Goal: Task Accomplishment & Management: Manage account settings

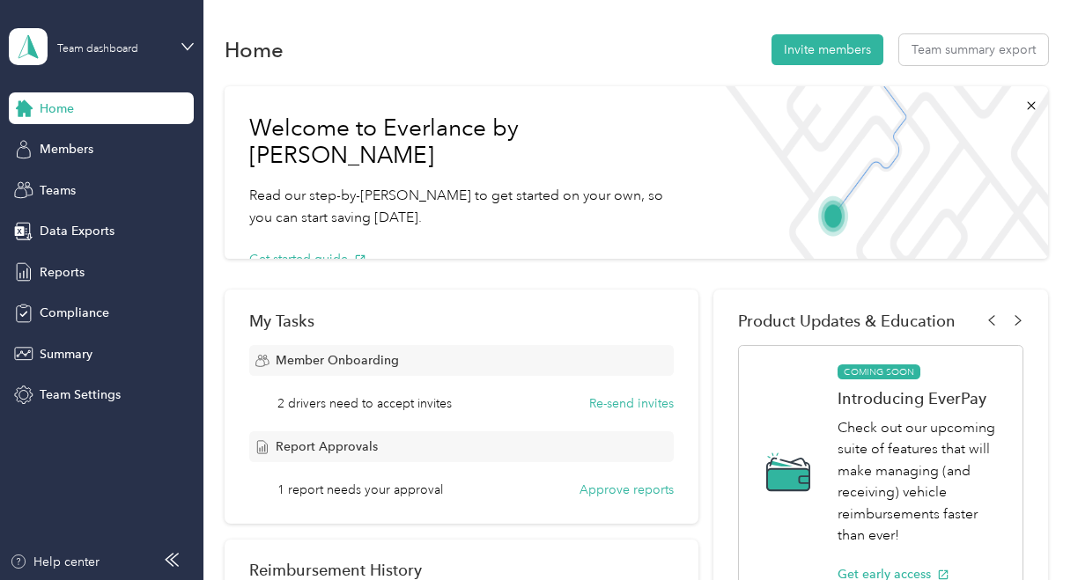
click at [60, 114] on span "Home" at bounding box center [57, 109] width 34 height 18
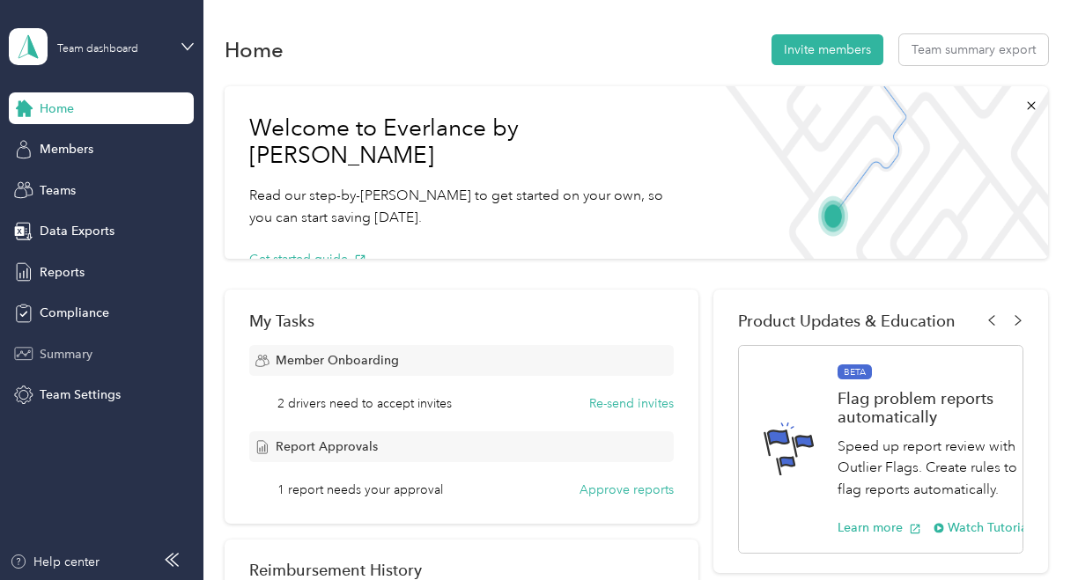
click at [74, 361] on span "Summary" at bounding box center [66, 354] width 53 height 18
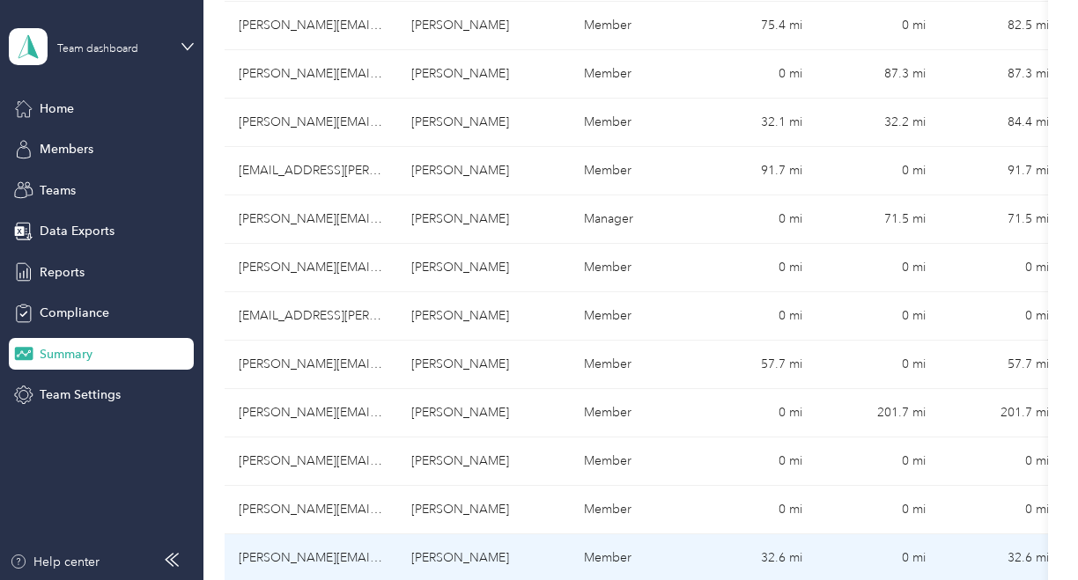
scroll to position [454, 0]
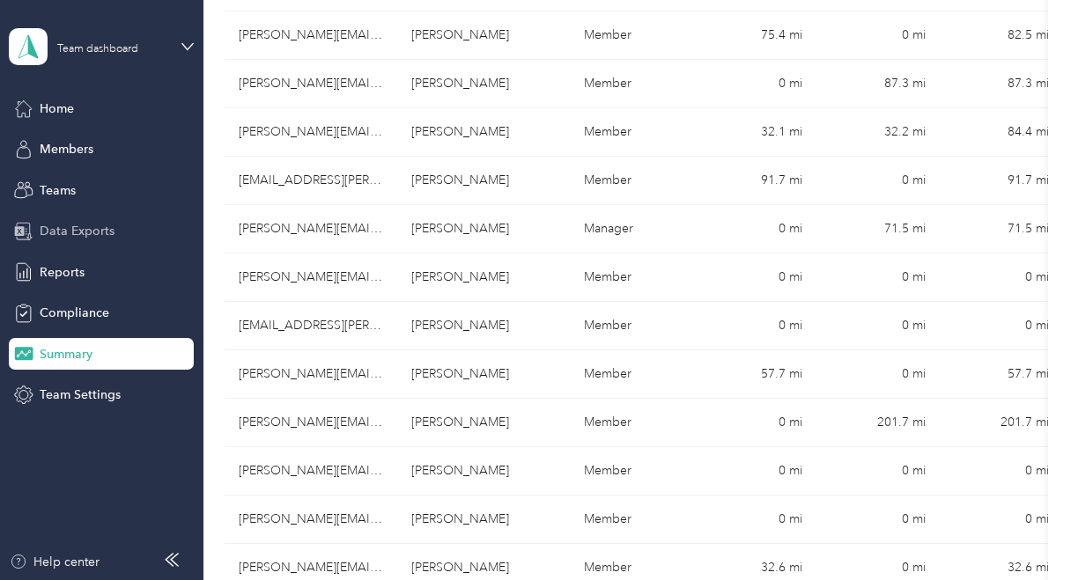
click at [78, 233] on span "Data Exports" at bounding box center [77, 231] width 75 height 18
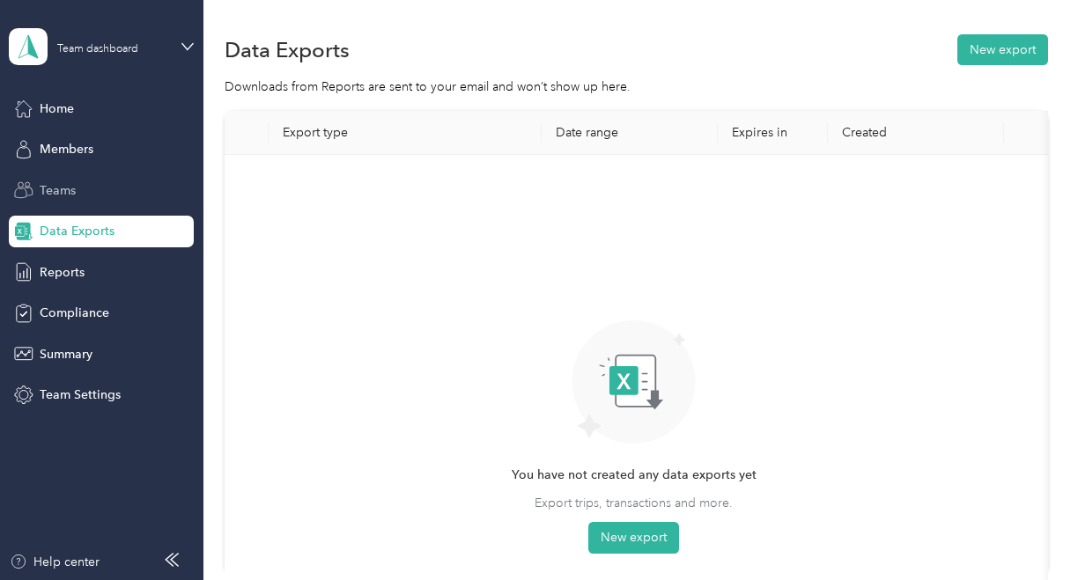
click at [63, 195] on span "Teams" at bounding box center [58, 190] width 36 height 18
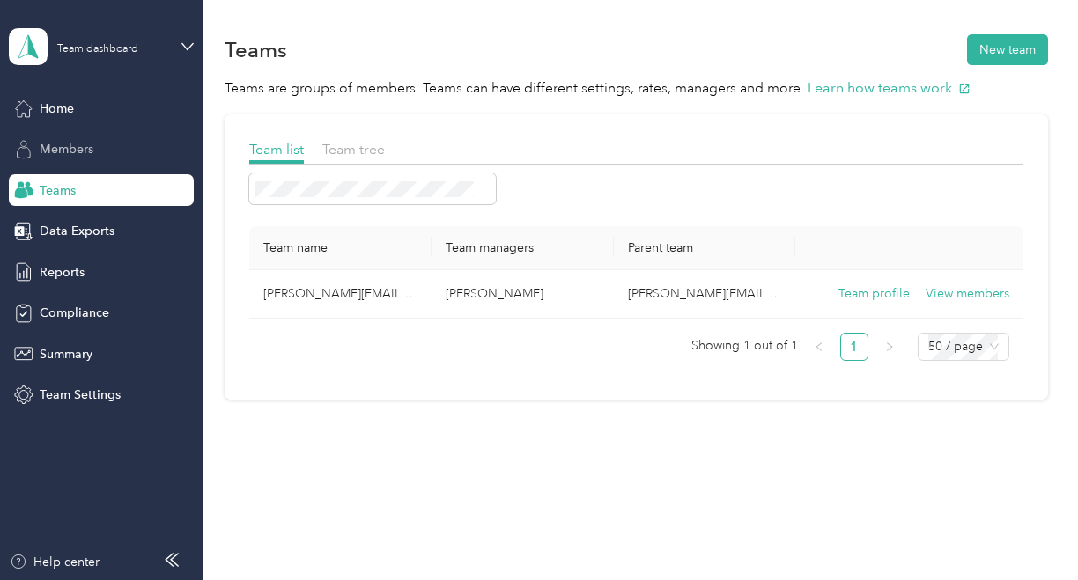
click at [68, 144] on span "Members" at bounding box center [67, 149] width 54 height 18
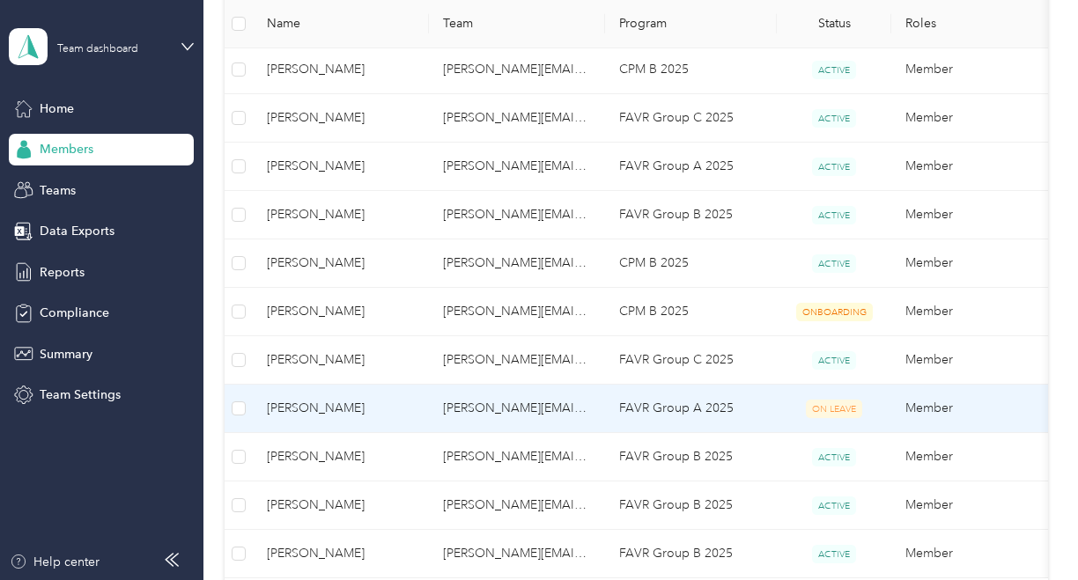
scroll to position [617, 0]
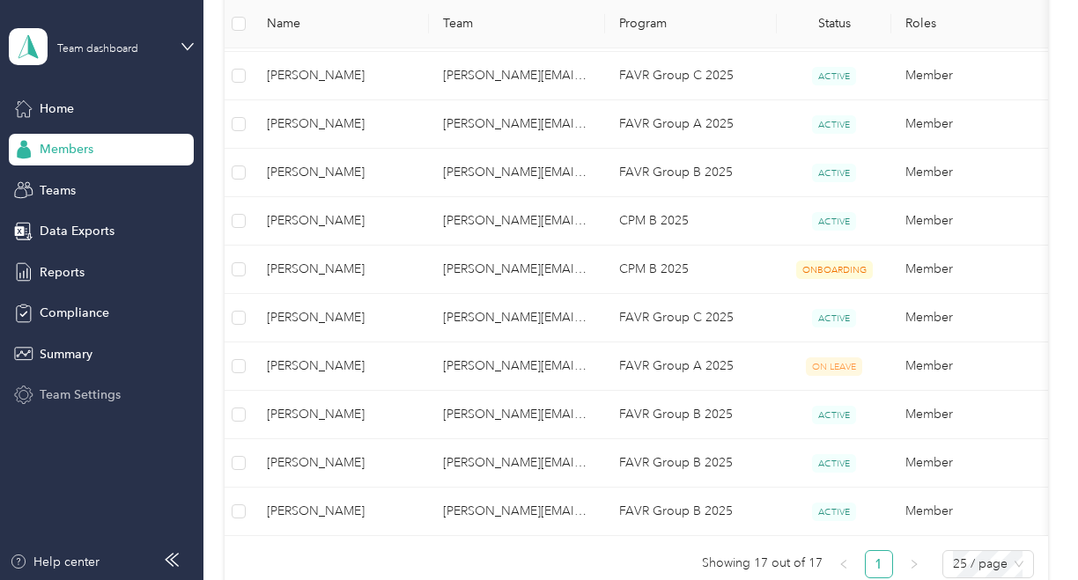
click at [85, 397] on span "Team Settings" at bounding box center [80, 395] width 81 height 18
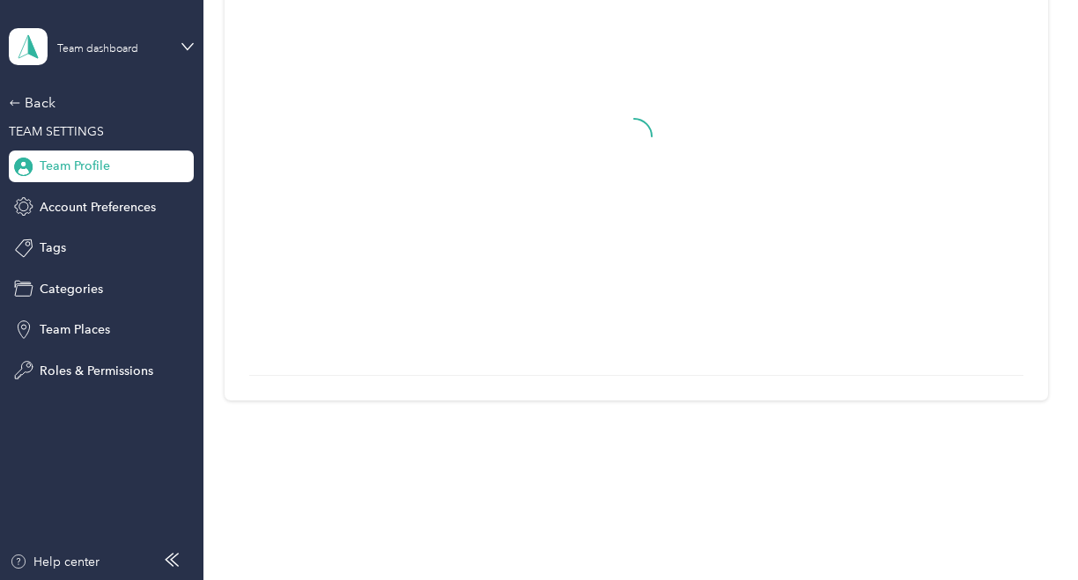
scroll to position [220, 0]
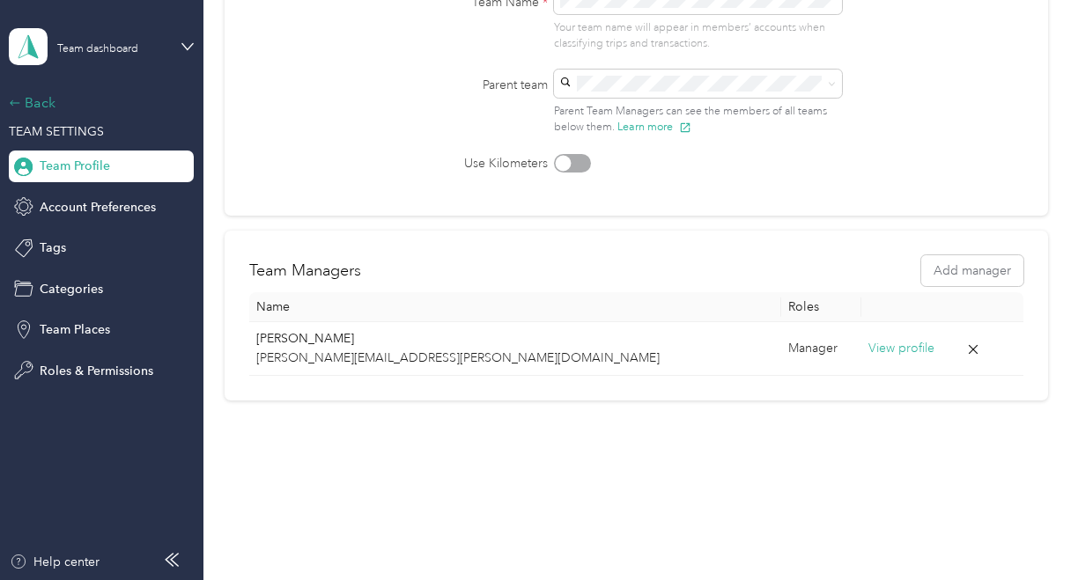
click at [39, 104] on div "Back" at bounding box center [97, 102] width 176 height 21
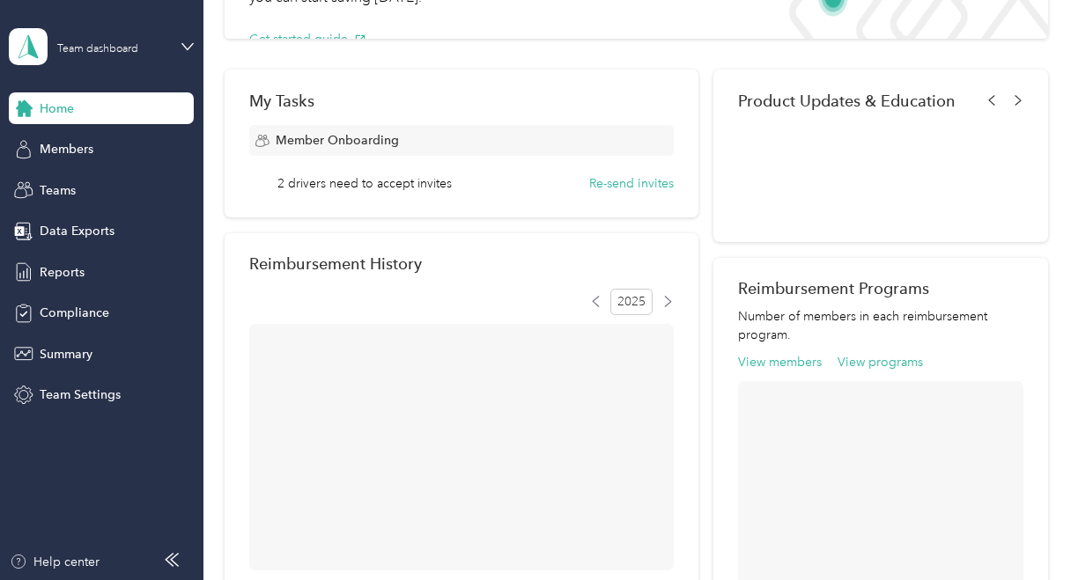
scroll to position [617, 0]
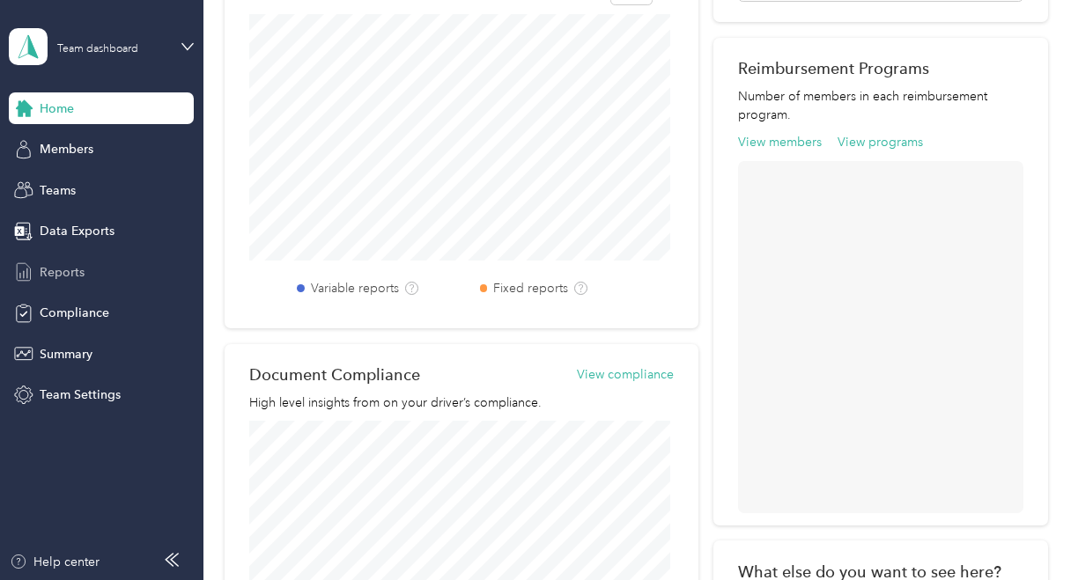
click at [74, 275] on span "Reports" at bounding box center [62, 272] width 45 height 18
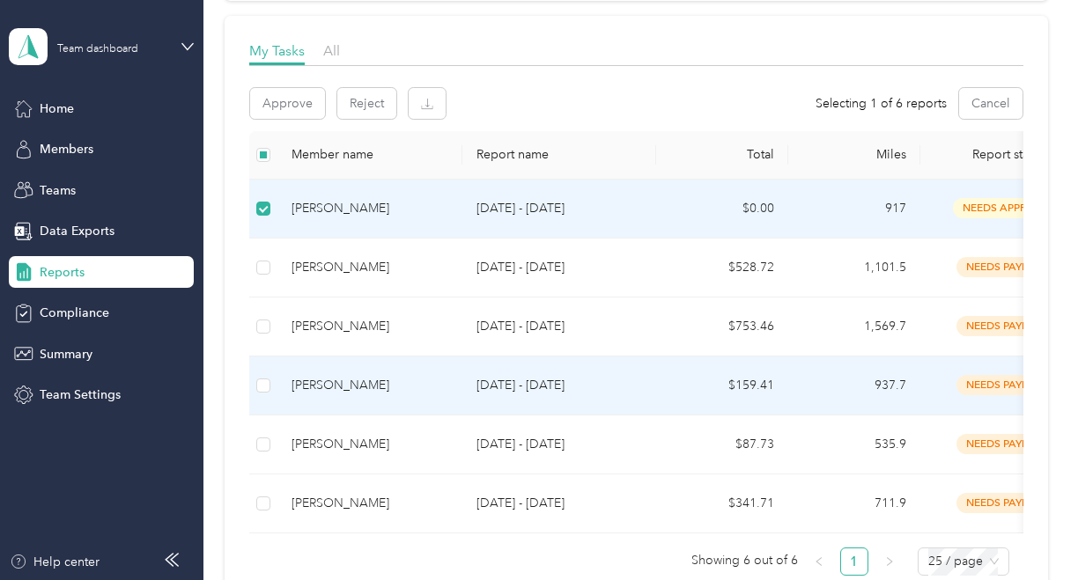
scroll to position [70, 0]
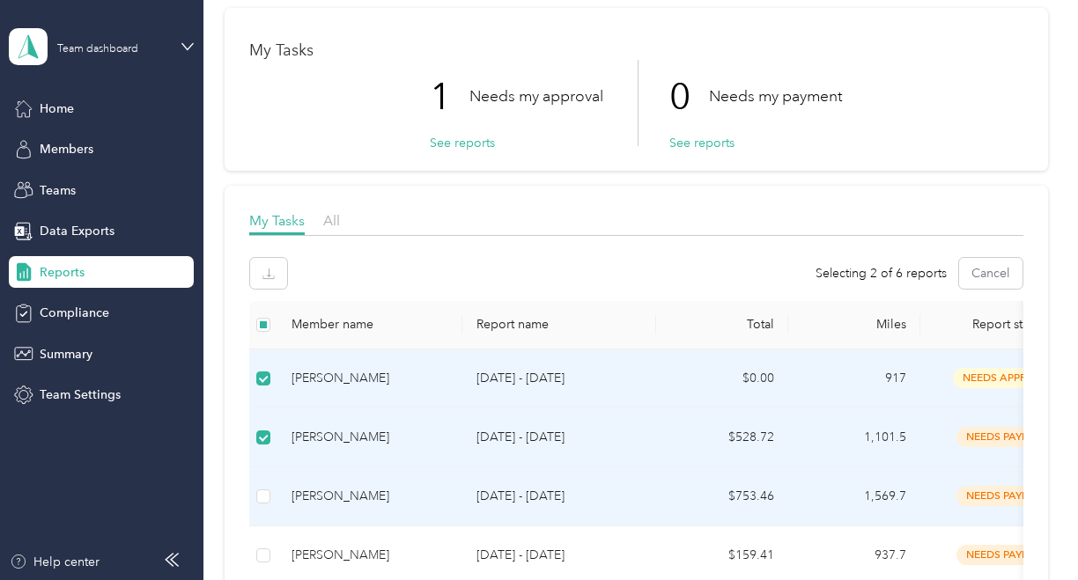
click at [262, 476] on td at bounding box center [263, 497] width 28 height 59
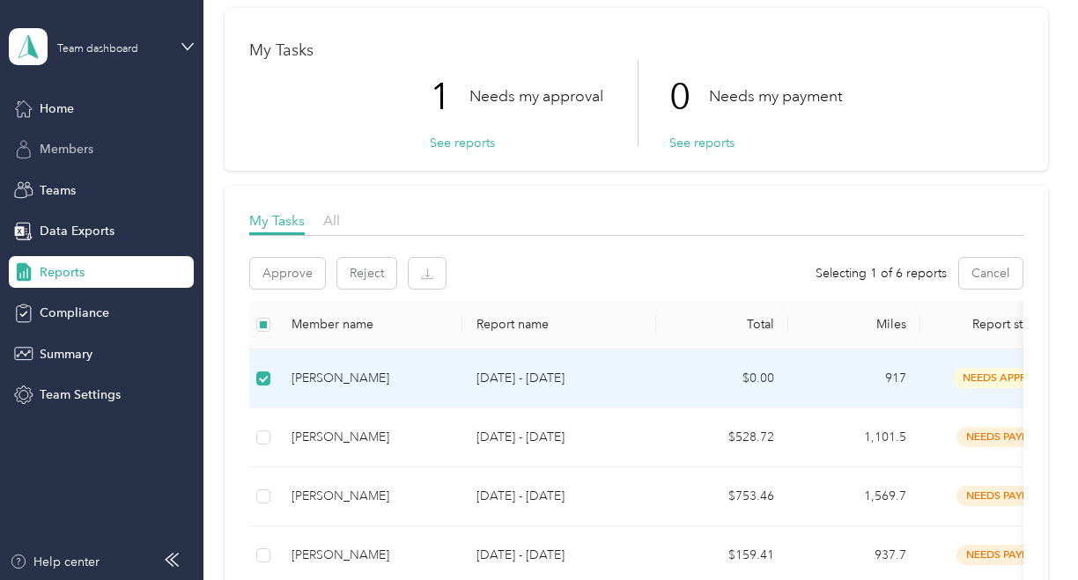
click at [80, 151] on span "Members" at bounding box center [67, 149] width 54 height 18
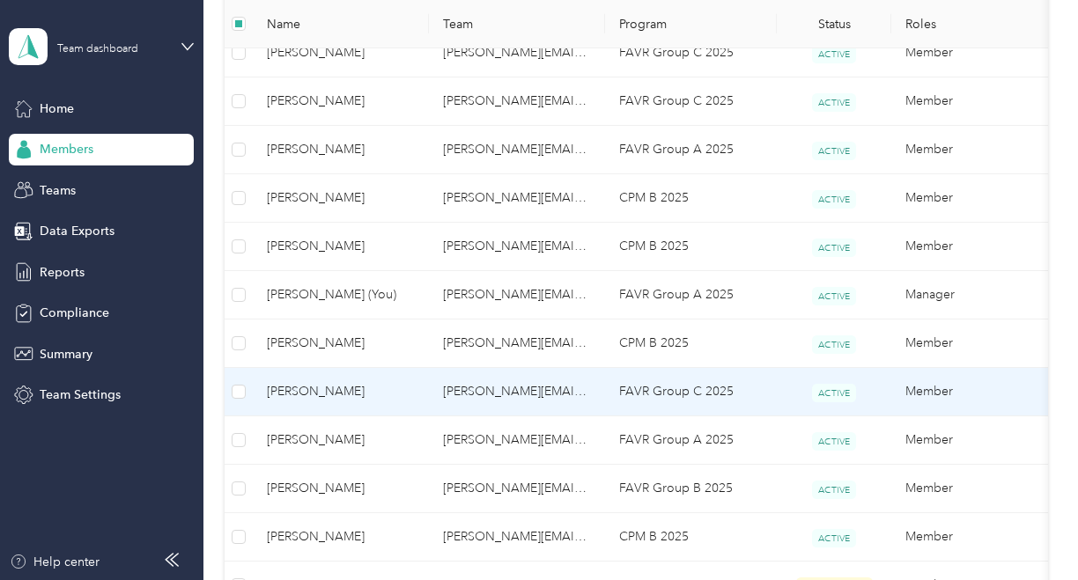
scroll to position [528, 0]
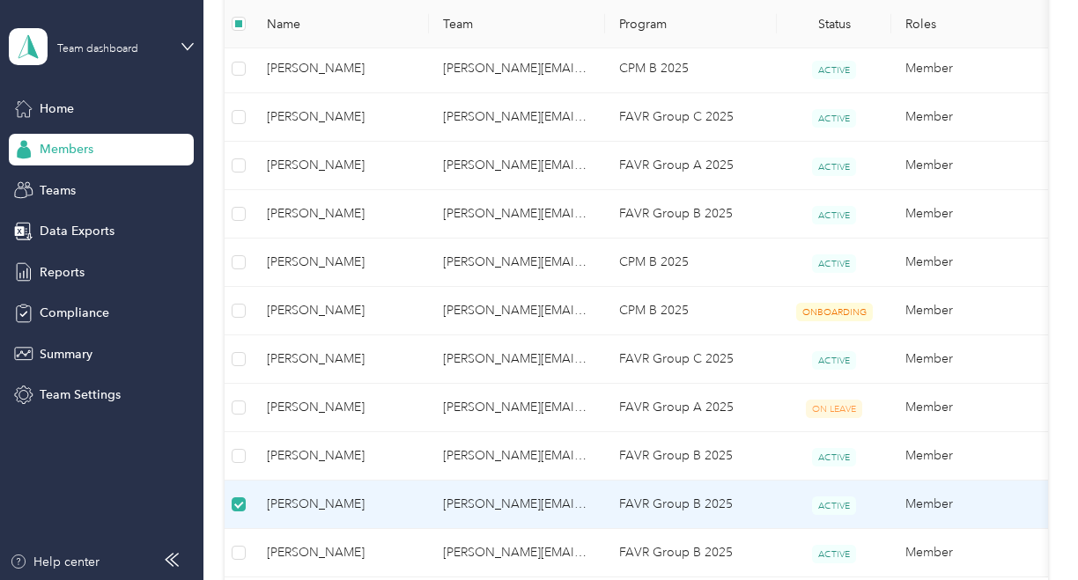
click at [311, 499] on span "[PERSON_NAME]" at bounding box center [341, 504] width 148 height 19
click at [310, 499] on span "[PERSON_NAME]" at bounding box center [341, 504] width 148 height 19
click at [288, 506] on span "[PERSON_NAME]" at bounding box center [341, 504] width 148 height 19
click at [919, 498] on td "Member" at bounding box center [979, 505] width 176 height 48
click at [74, 313] on span "Compliance" at bounding box center [75, 313] width 70 height 18
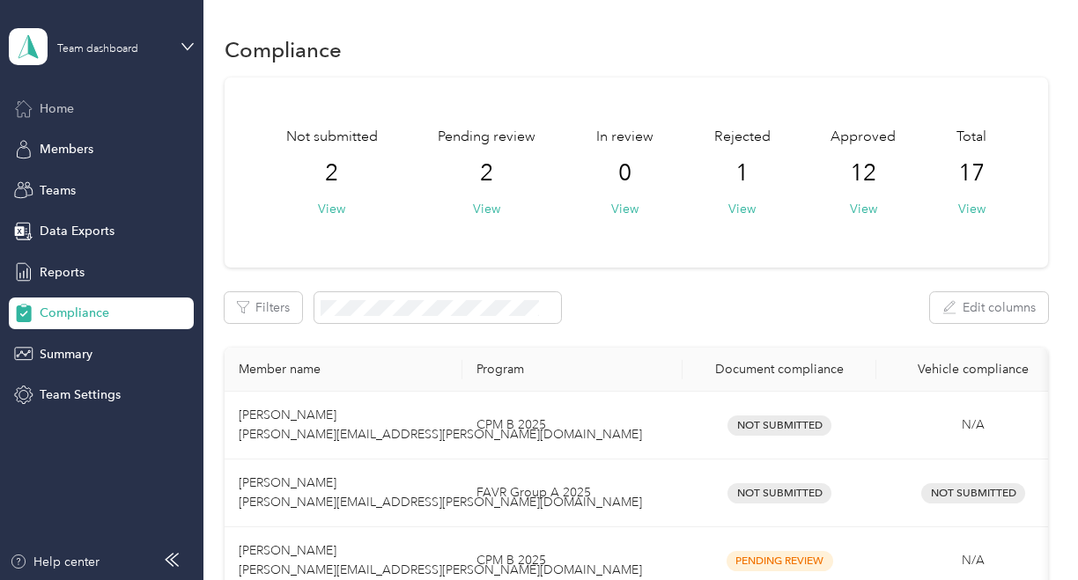
click at [51, 115] on span "Home" at bounding box center [57, 109] width 34 height 18
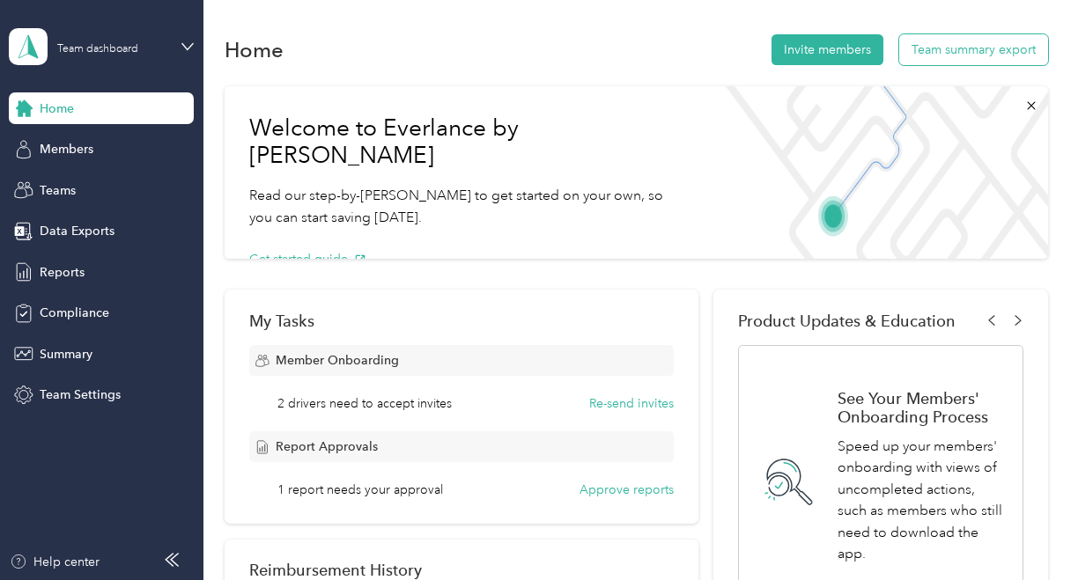
click at [958, 47] on button "Team summary export" at bounding box center [973, 49] width 149 height 31
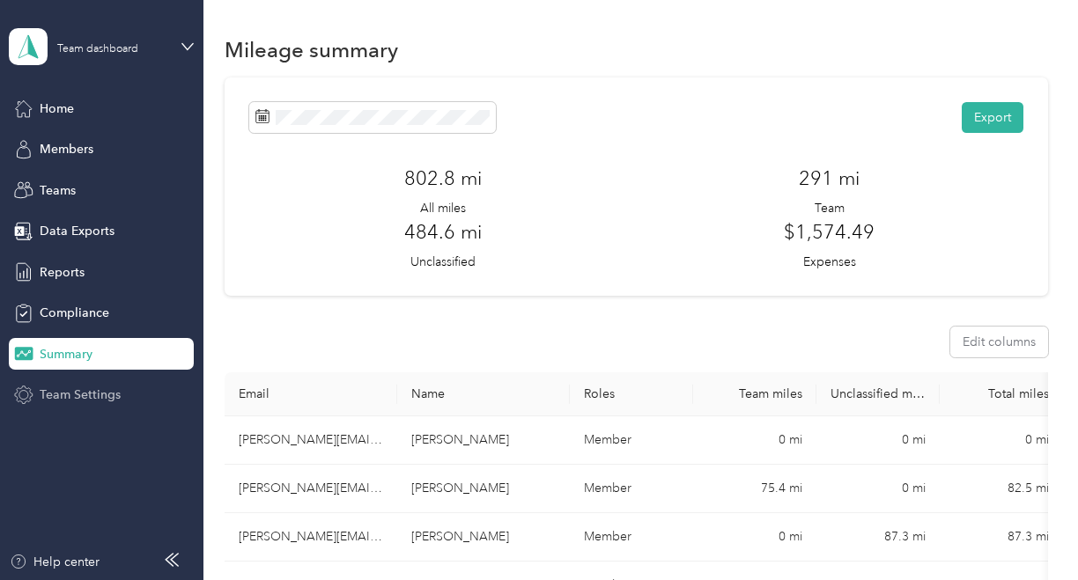
click at [82, 392] on span "Team Settings" at bounding box center [80, 395] width 81 height 18
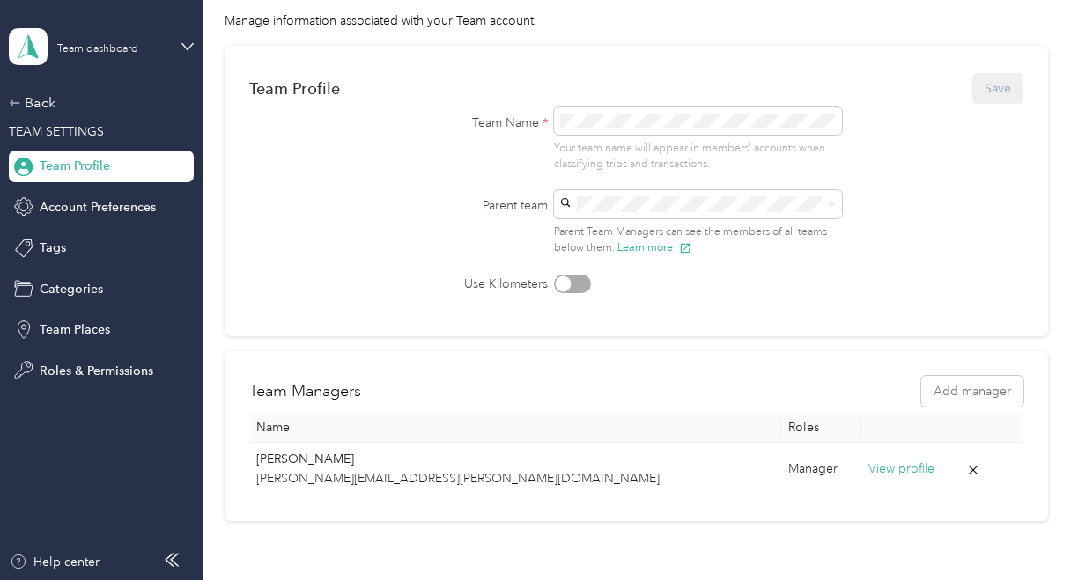
scroll to position [220, 0]
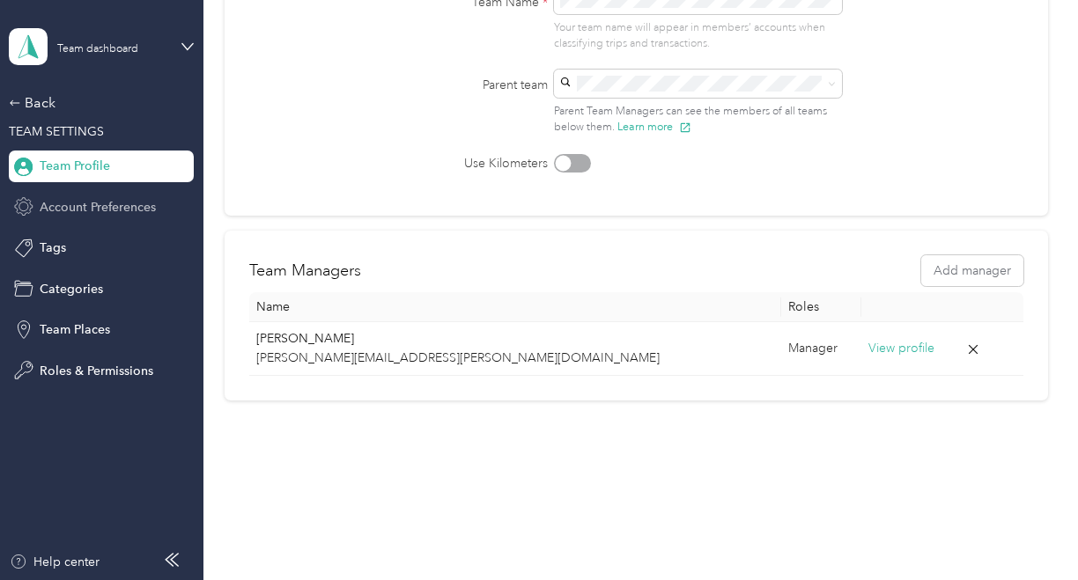
click at [74, 204] on span "Account Preferences" at bounding box center [98, 207] width 116 height 18
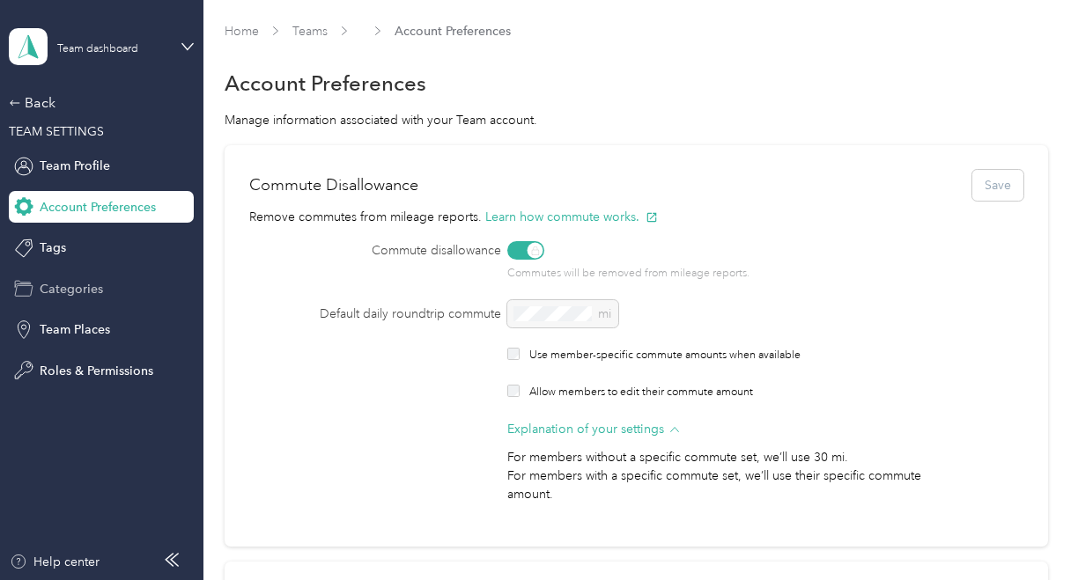
click at [62, 285] on span "Categories" at bounding box center [71, 289] width 63 height 18
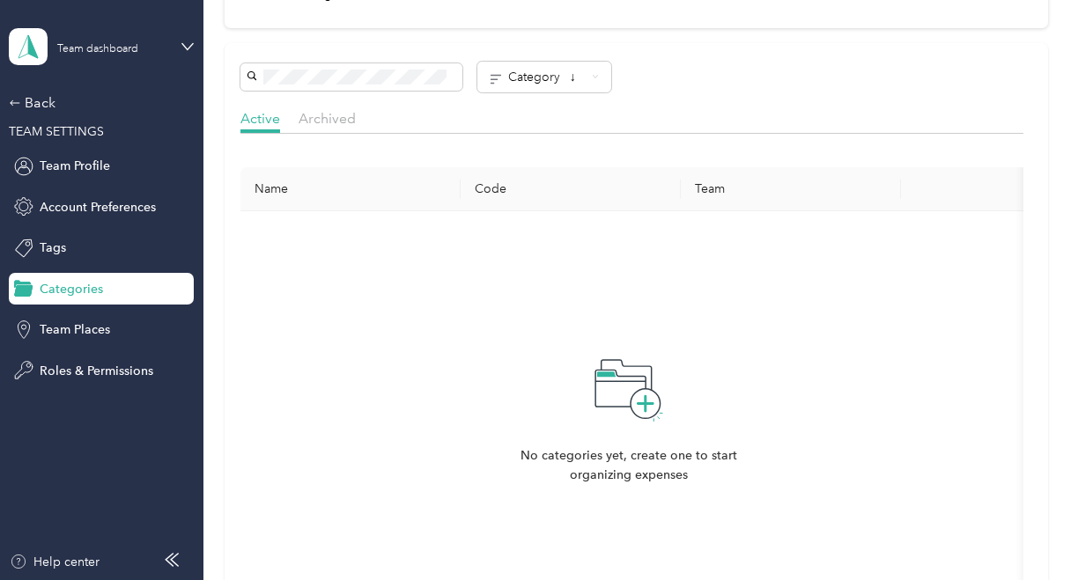
scroll to position [264, 0]
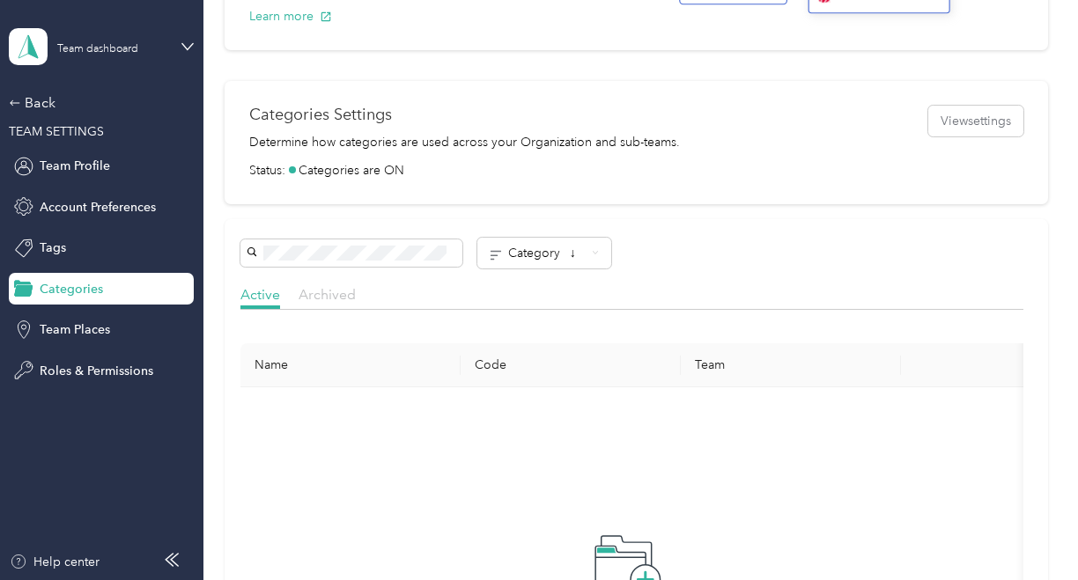
click at [325, 289] on span "Archived" at bounding box center [327, 294] width 57 height 17
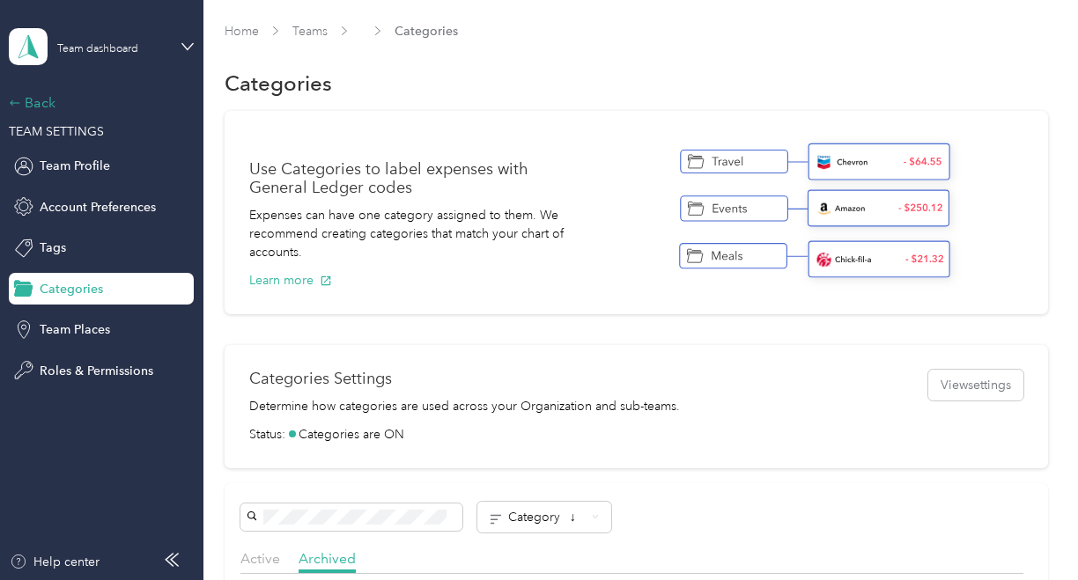
click at [37, 98] on div "Back" at bounding box center [97, 102] width 176 height 21
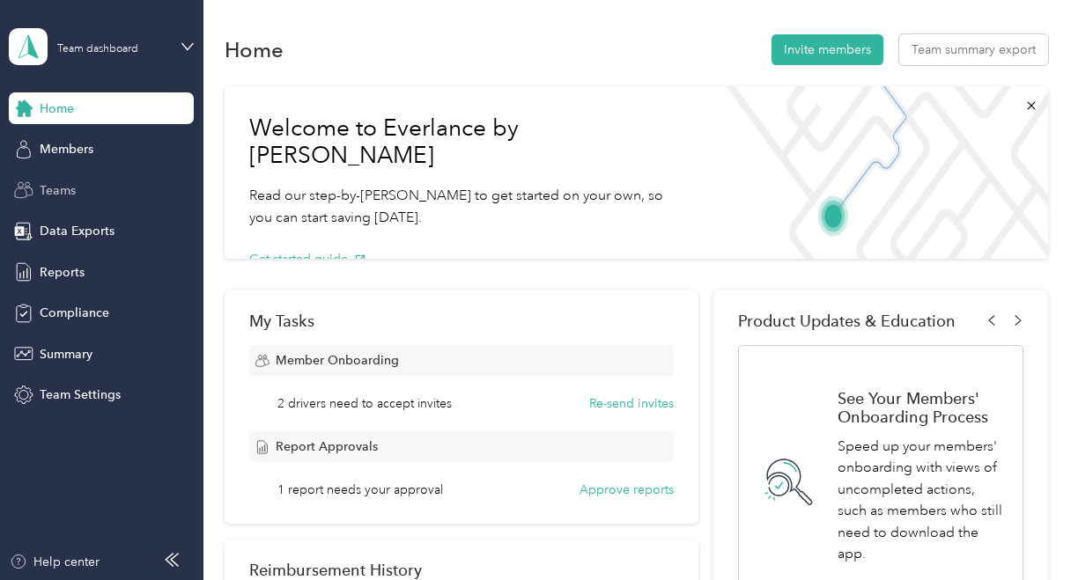
click at [55, 194] on span "Teams" at bounding box center [58, 190] width 36 height 18
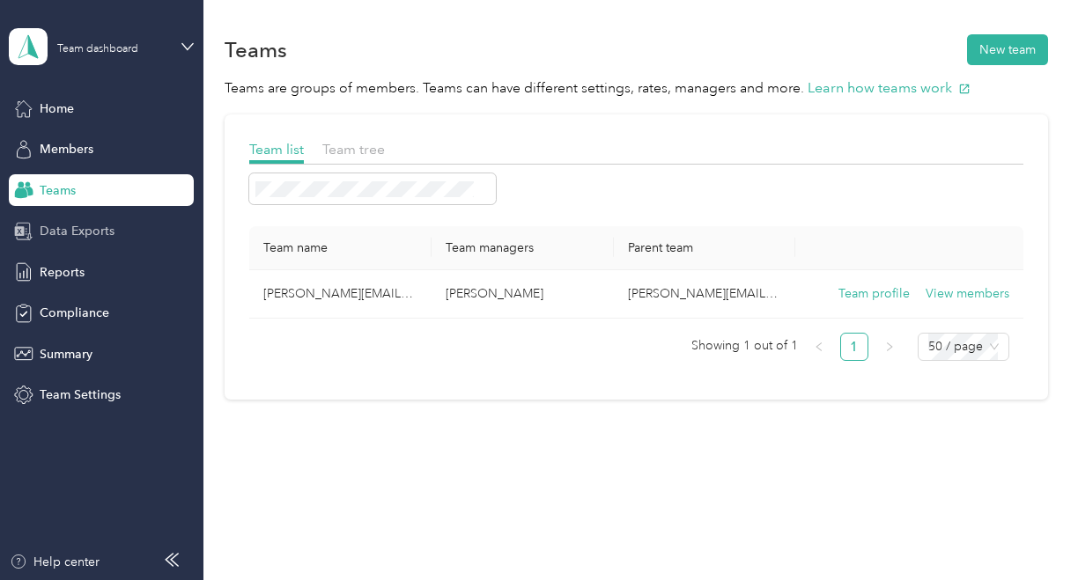
click at [64, 237] on span "Data Exports" at bounding box center [77, 231] width 75 height 18
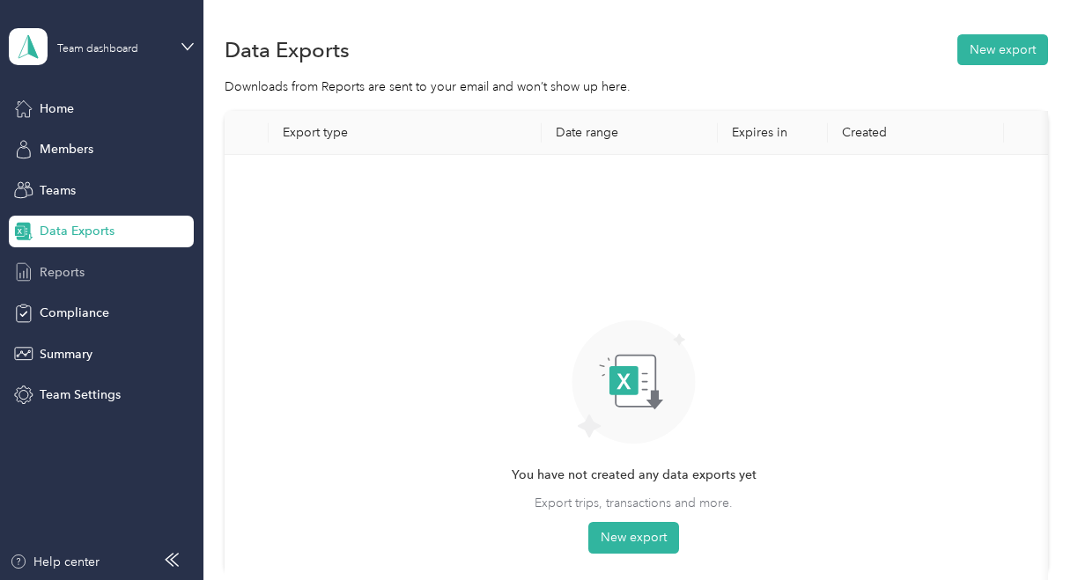
click at [74, 279] on span "Reports" at bounding box center [62, 272] width 45 height 18
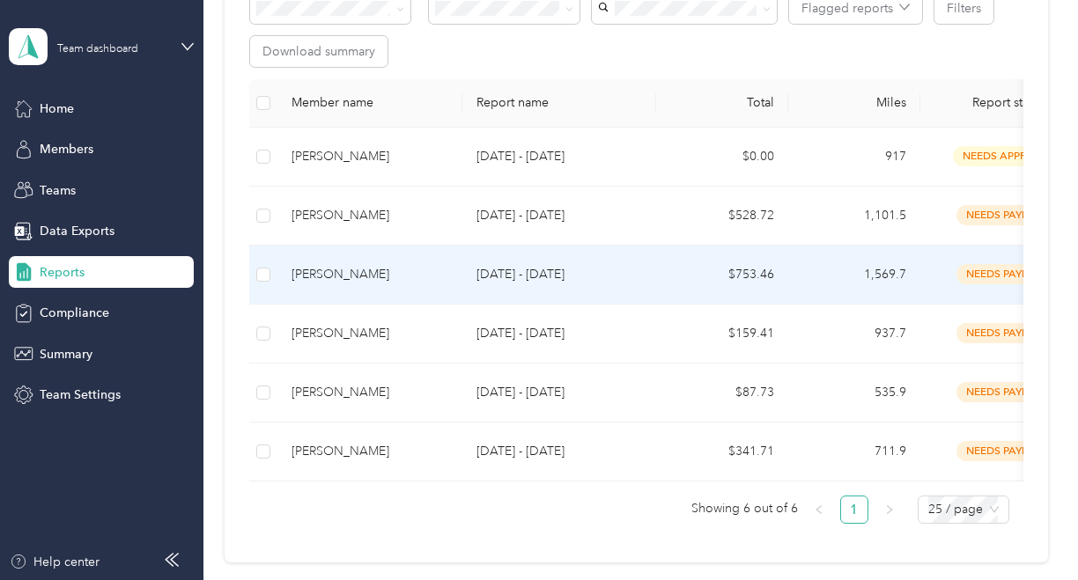
scroll to position [352, 0]
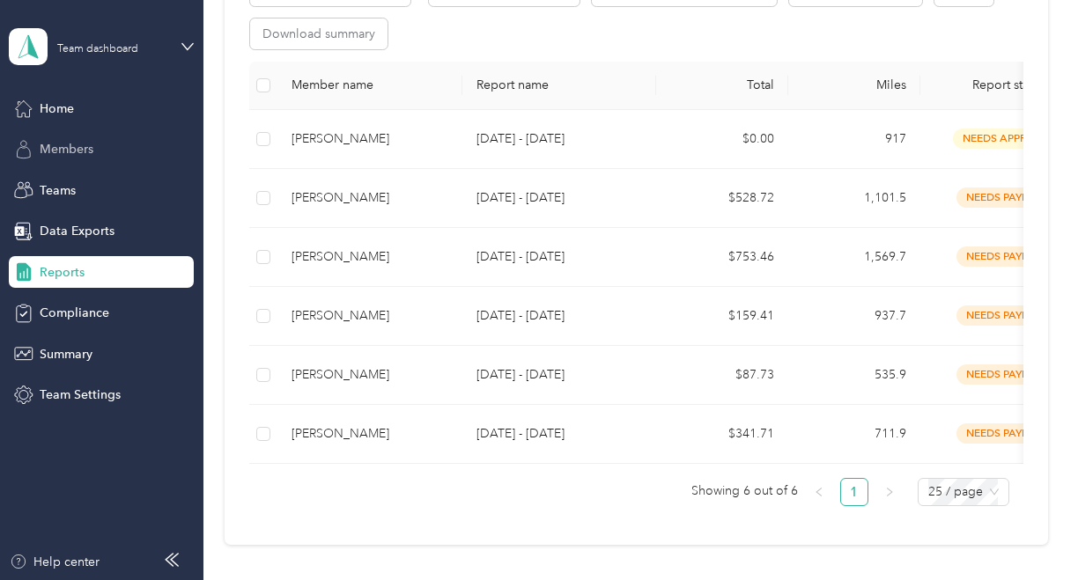
click at [68, 144] on span "Members" at bounding box center [67, 149] width 54 height 18
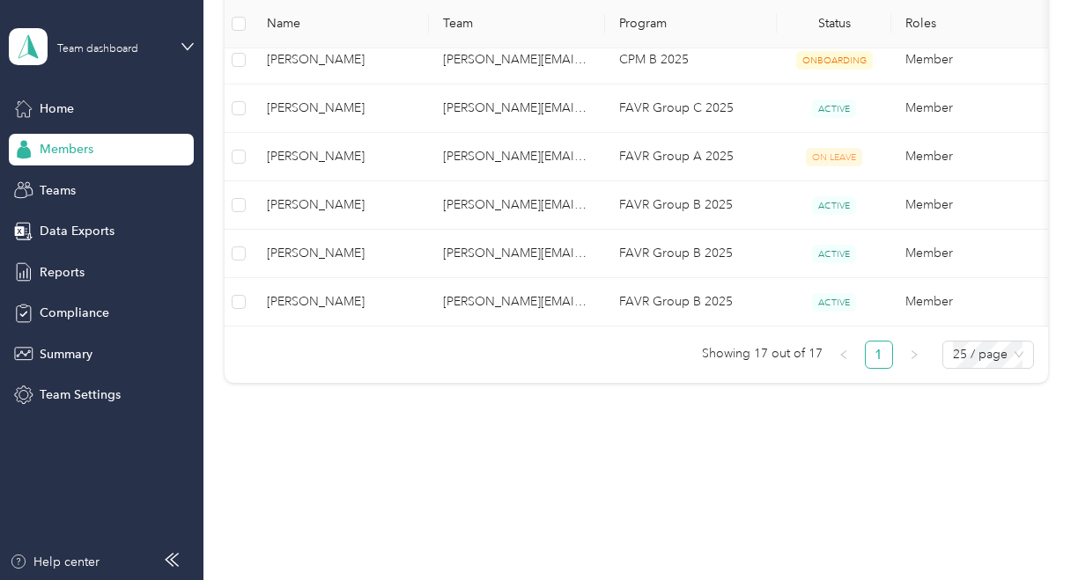
scroll to position [835, 0]
click at [74, 314] on span "Compliance" at bounding box center [75, 313] width 70 height 18
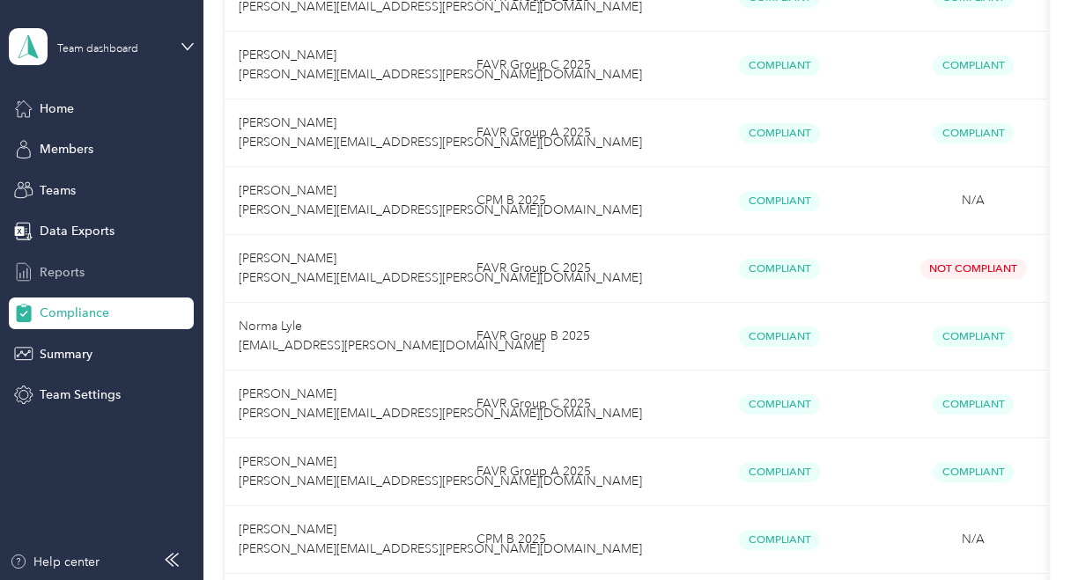
click at [71, 272] on span "Reports" at bounding box center [62, 272] width 45 height 18
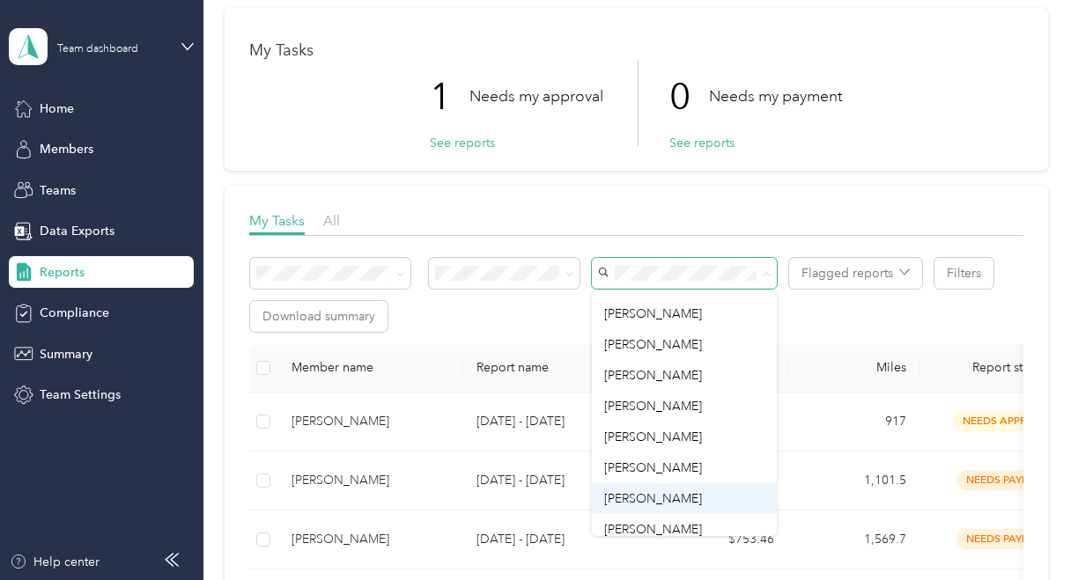
scroll to position [264, 0]
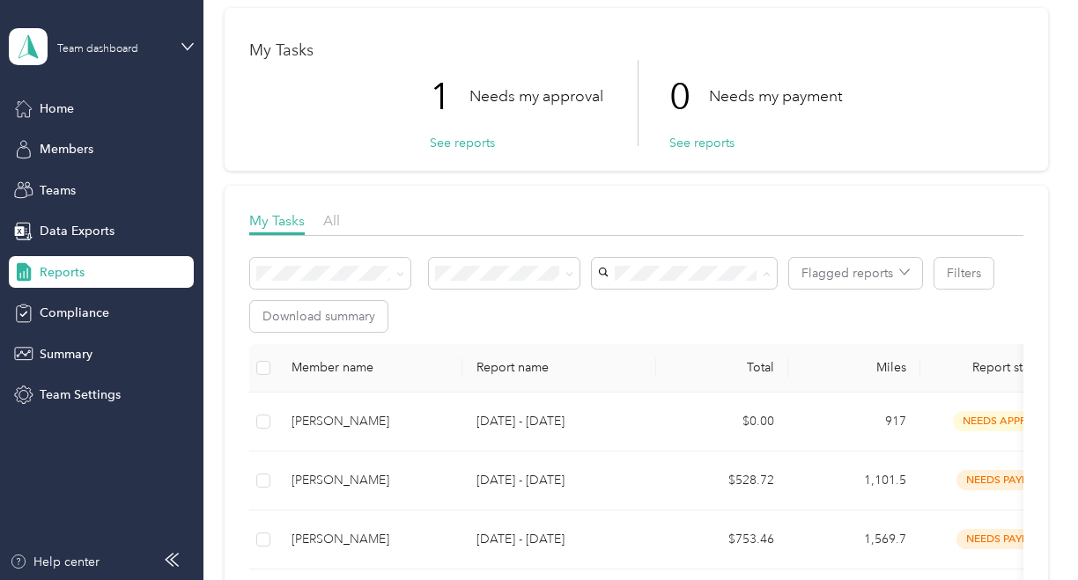
click at [656, 508] on li "[PERSON_NAME]" at bounding box center [684, 503] width 185 height 31
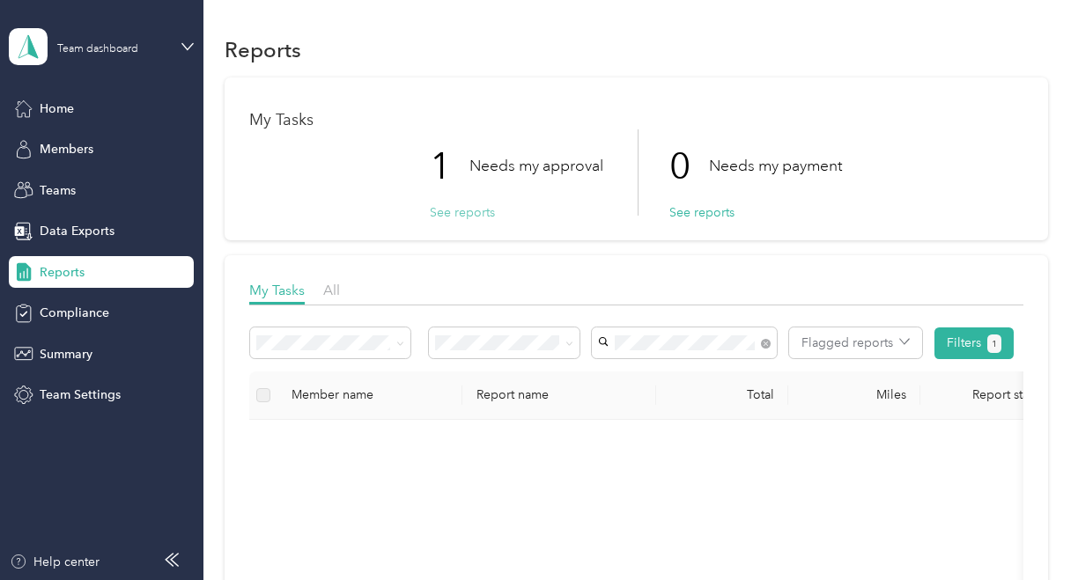
click at [462, 210] on button "See reports" at bounding box center [462, 212] width 65 height 18
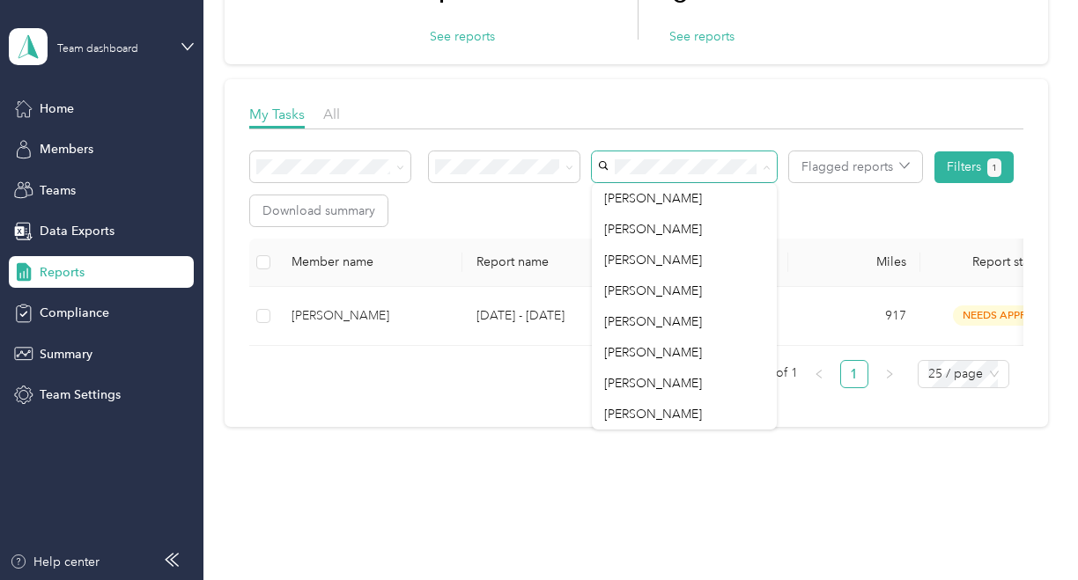
scroll to position [0, 119]
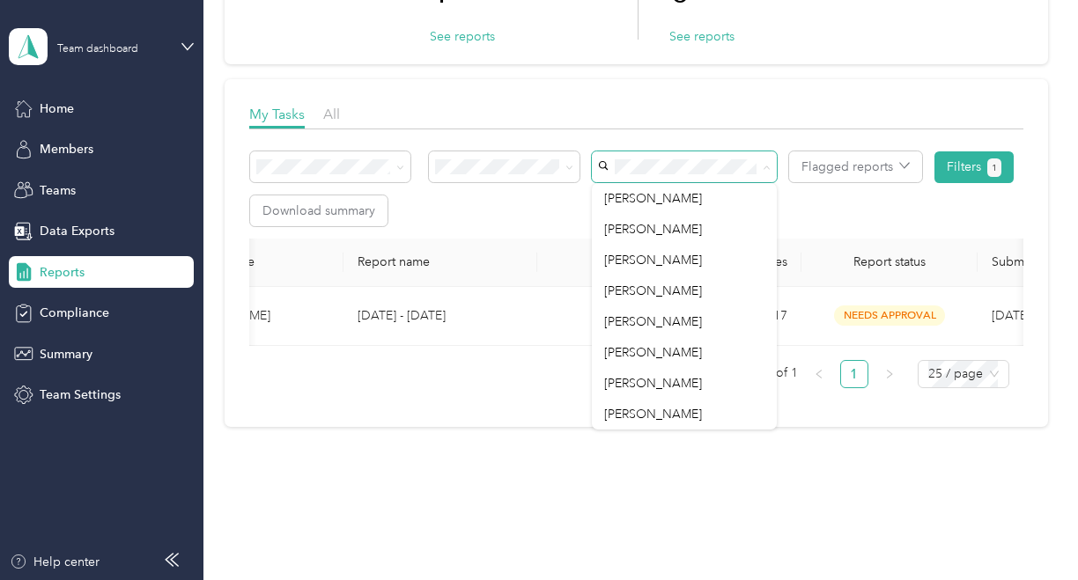
click at [518, 402] on div "Member name Report name Total Miles Report status Submitted on Program Approver…" at bounding box center [635, 321] width 773 height 164
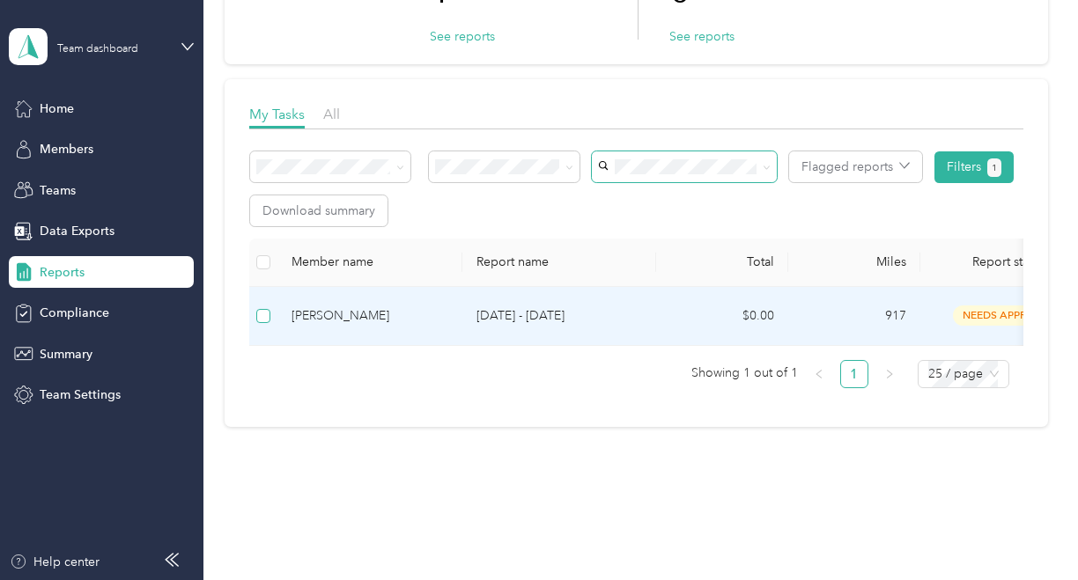
scroll to position [173, 0]
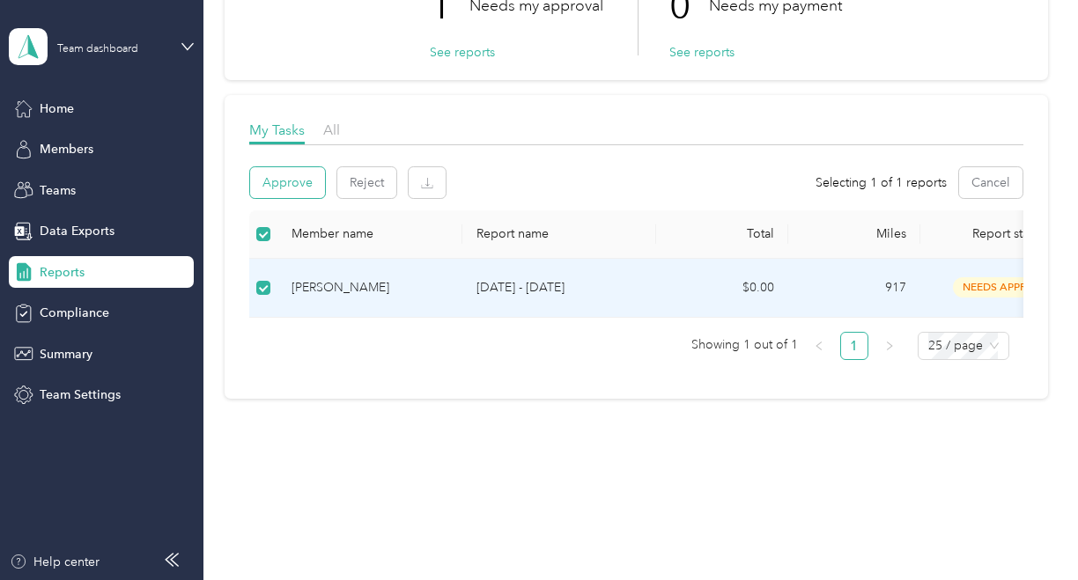
click at [292, 174] on button "Approve" at bounding box center [287, 182] width 75 height 31
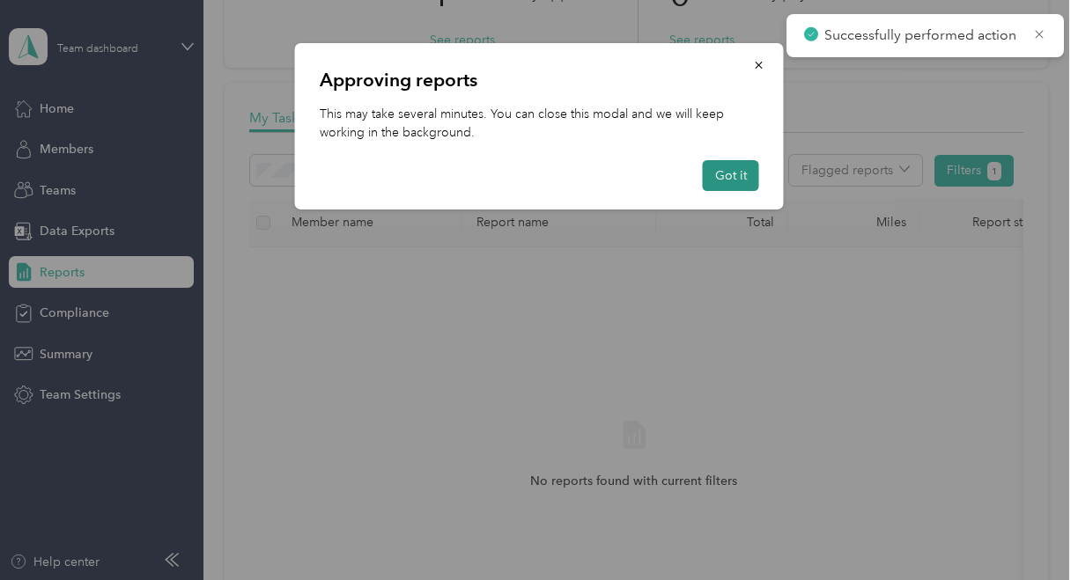
click at [736, 169] on button "Got it" at bounding box center [731, 175] width 56 height 31
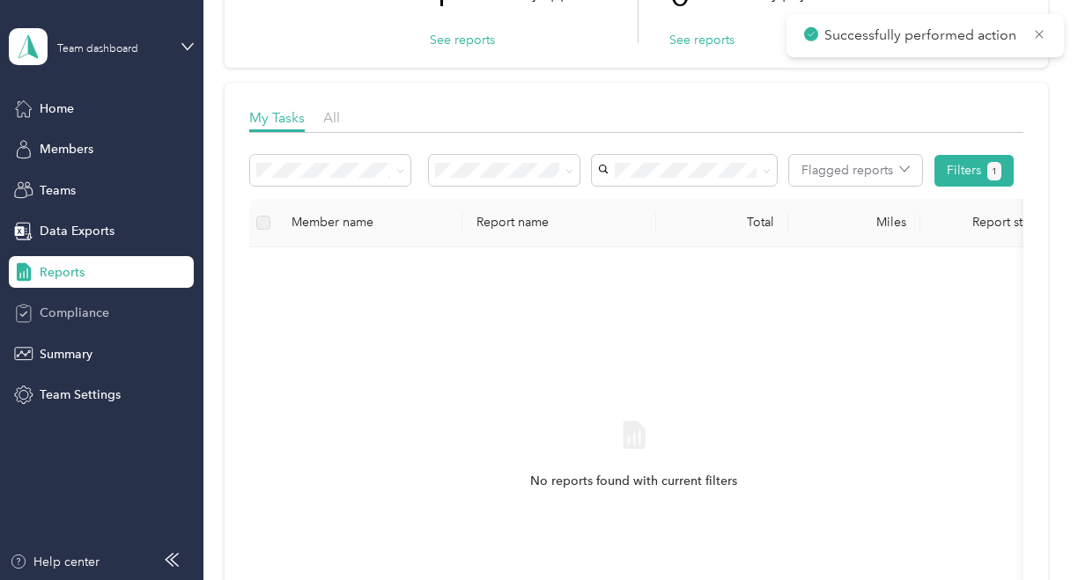
click at [63, 321] on span "Compliance" at bounding box center [75, 313] width 70 height 18
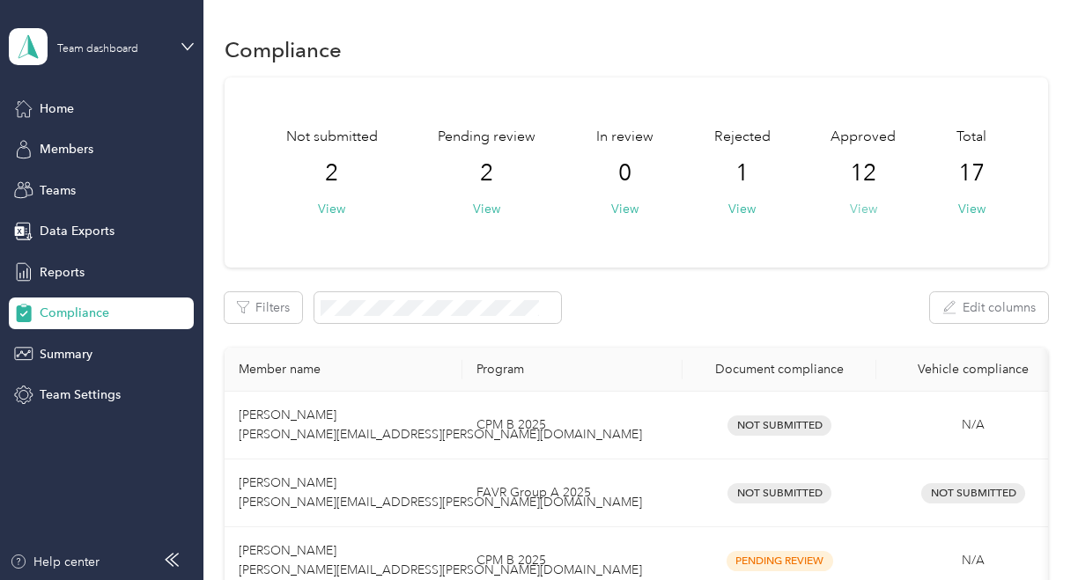
click at [860, 212] on button "View" at bounding box center [863, 209] width 27 height 18
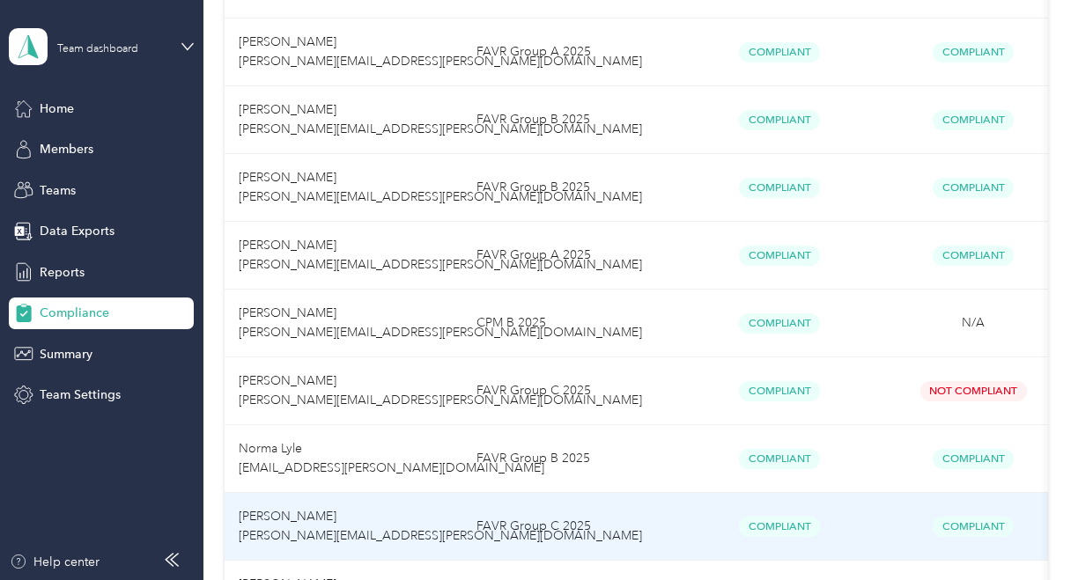
scroll to position [434, 0]
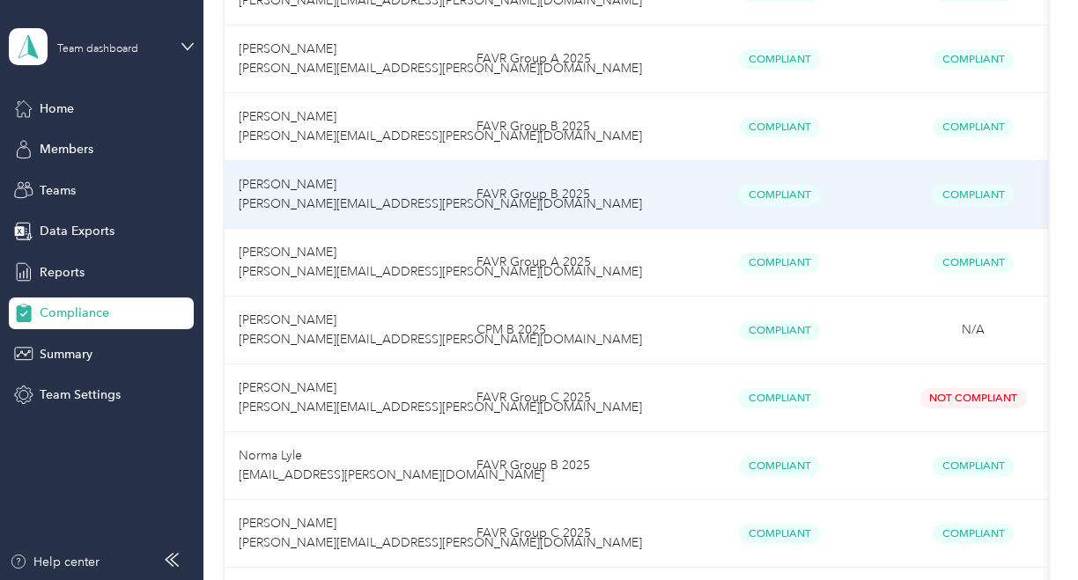
click at [439, 198] on td "[PERSON_NAME] [PERSON_NAME][EMAIL_ADDRESS][PERSON_NAME][DOMAIN_NAME]" at bounding box center [344, 195] width 238 height 68
click at [376, 212] on td "[PERSON_NAME] [PERSON_NAME][EMAIL_ADDRESS][PERSON_NAME][DOMAIN_NAME]" at bounding box center [344, 195] width 238 height 68
click at [260, 187] on span "[PERSON_NAME] [PERSON_NAME][EMAIL_ADDRESS][PERSON_NAME][DOMAIN_NAME]" at bounding box center [440, 194] width 403 height 34
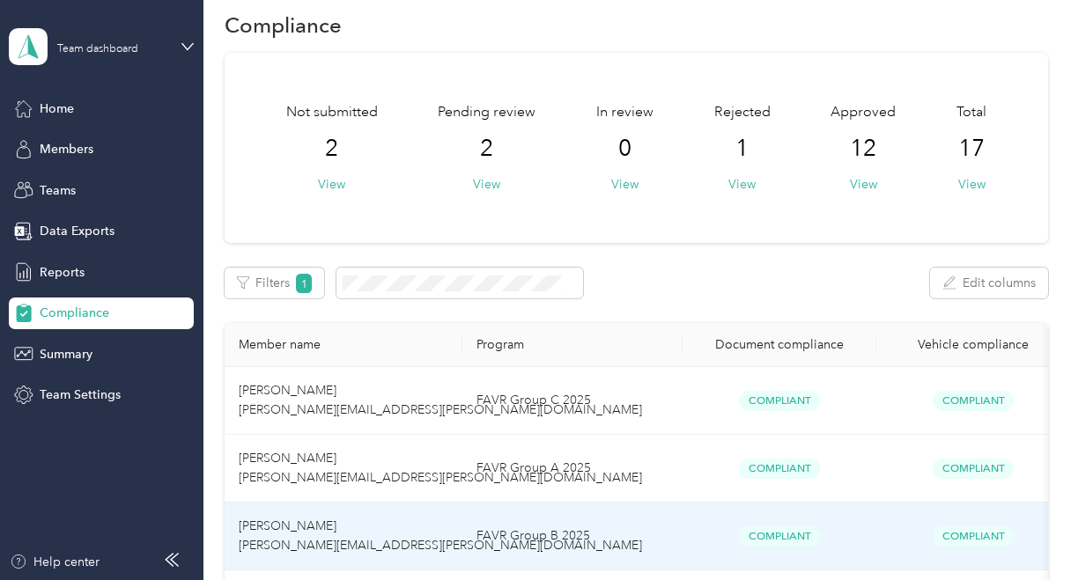
scroll to position [0, 0]
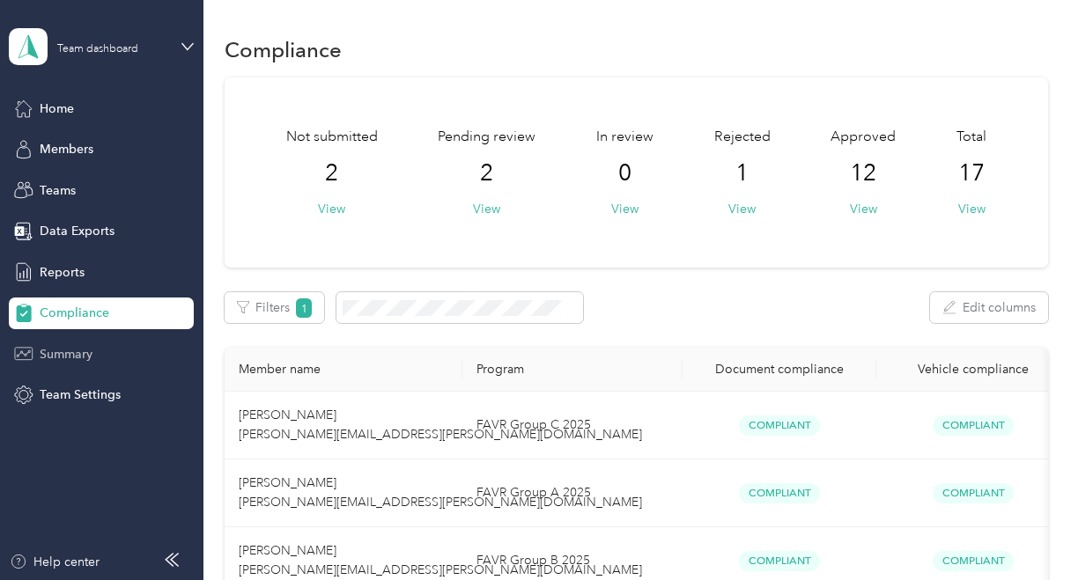
click at [84, 353] on span "Summary" at bounding box center [66, 354] width 53 height 18
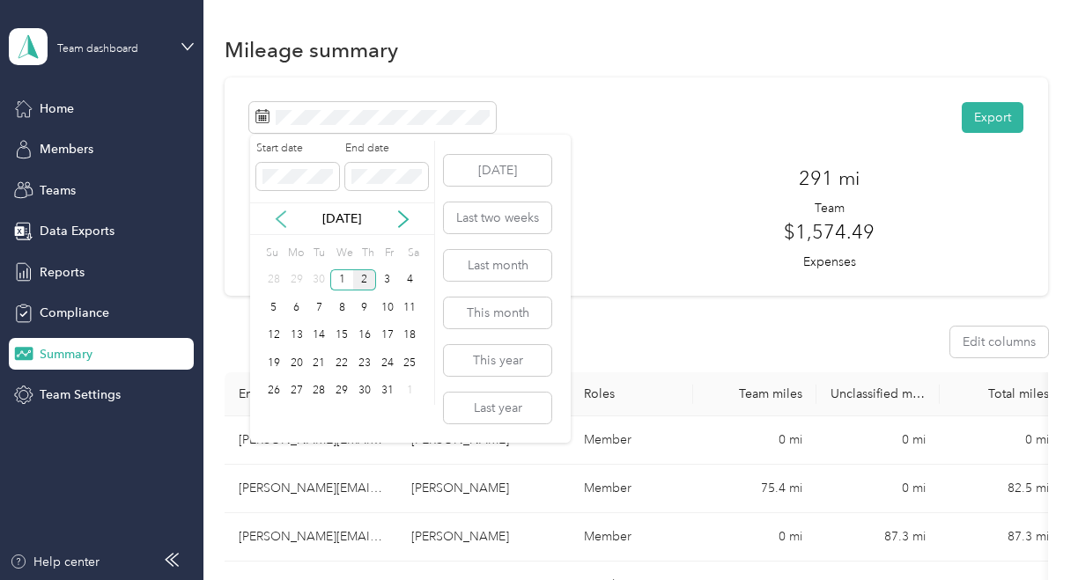
click at [282, 219] on icon at bounding box center [281, 220] width 18 height 18
click at [298, 277] on div "1" at bounding box center [296, 281] width 23 height 22
click at [324, 387] on div "30" at bounding box center [319, 391] width 23 height 22
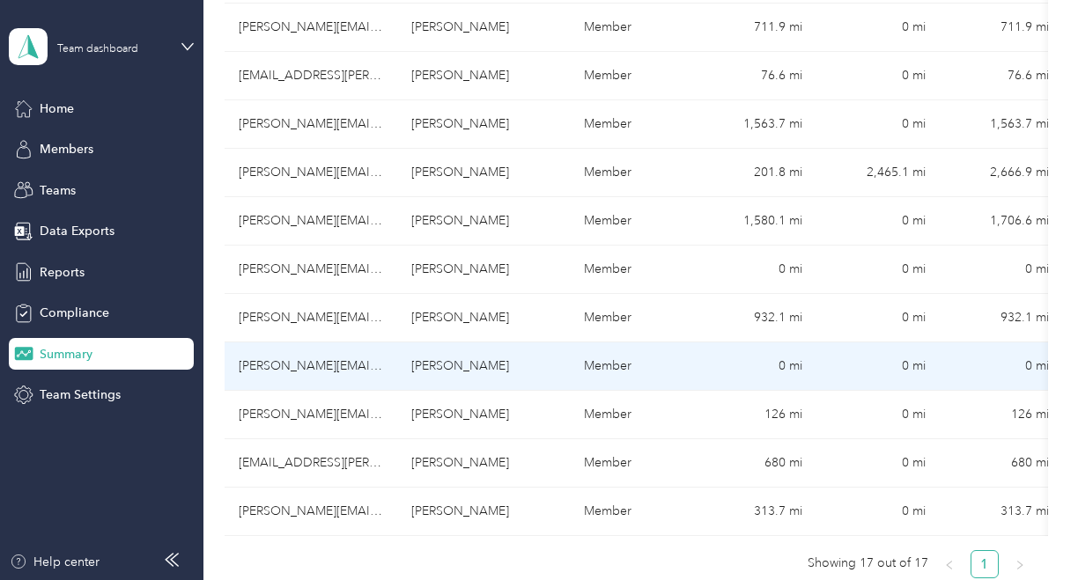
scroll to position [705, 0]
